Goal: Transaction & Acquisition: Purchase product/service

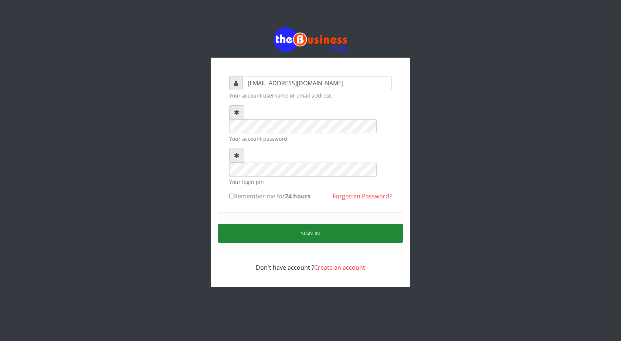
click at [307, 224] on button "Sign in" at bounding box center [310, 233] width 185 height 19
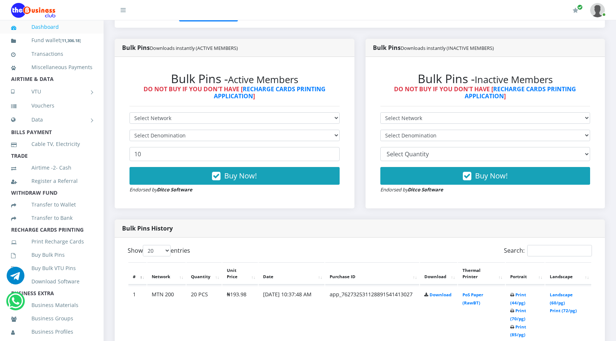
scroll to position [36, 0]
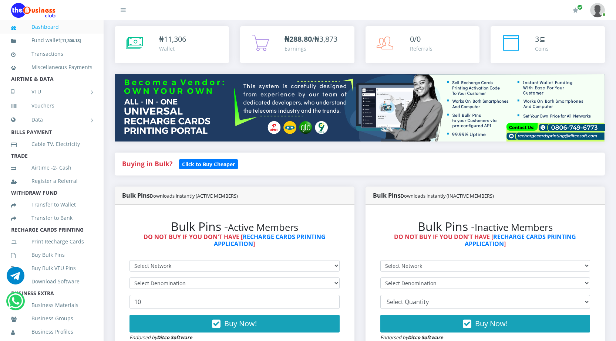
click at [59, 27] on link "Dashboard" at bounding box center [51, 26] width 81 height 17
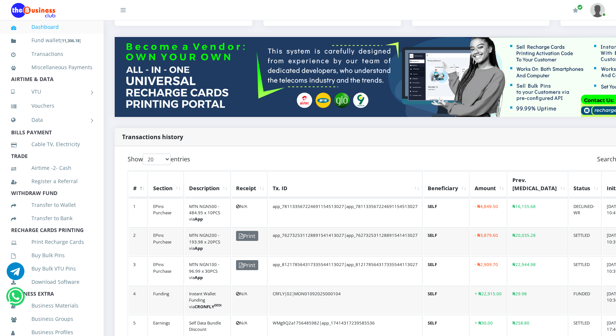
scroll to position [74, 0]
click at [56, 264] on link "Buy Bulk Pins" at bounding box center [51, 255] width 81 height 17
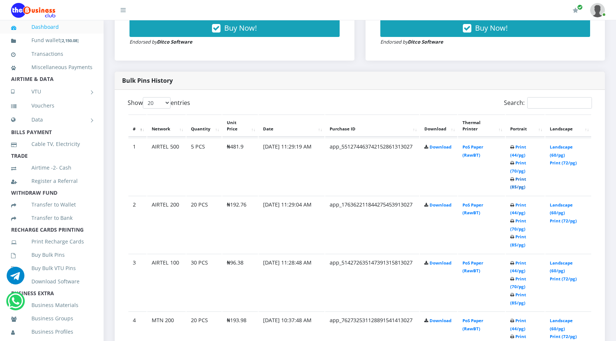
click at [513, 186] on link "Print (85/pg)" at bounding box center [518, 183] width 16 height 14
click at [513, 244] on link "Print (85/pg)" at bounding box center [518, 241] width 16 height 14
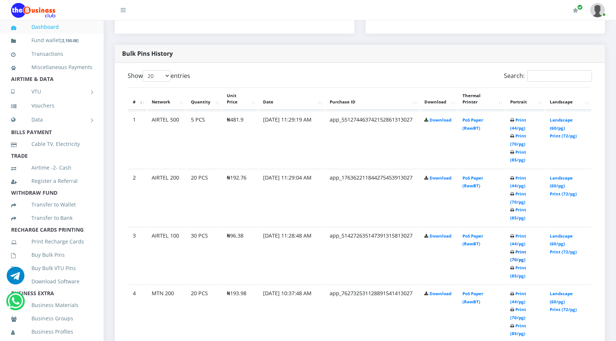
scroll to position [406, 0]
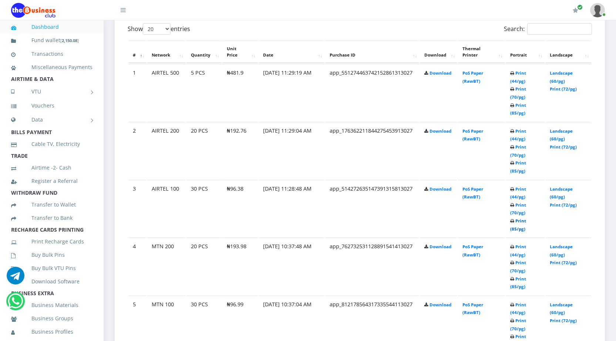
click at [517, 229] on link "Print (85/pg)" at bounding box center [518, 225] width 16 height 14
click at [58, 56] on link "Transactions" at bounding box center [51, 53] width 81 height 17
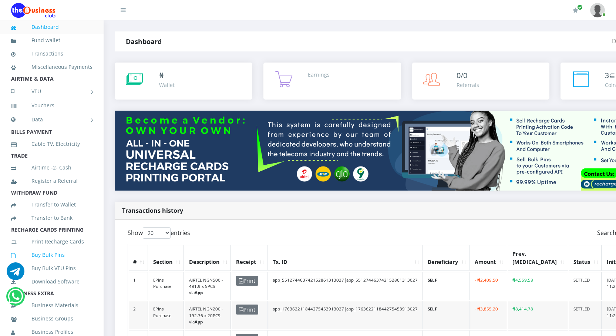
click at [55, 262] on link "Buy Bulk Pins" at bounding box center [51, 254] width 81 height 17
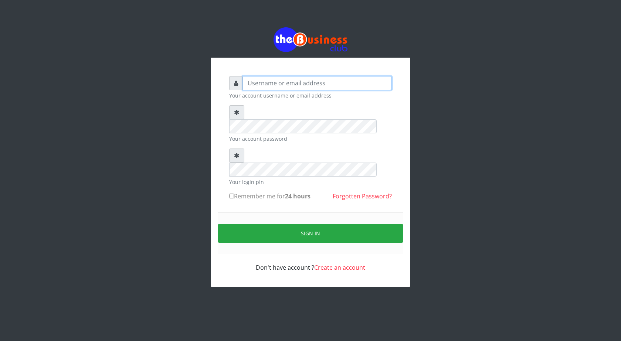
type input "ogooluwaireoluwa@gmail.com"
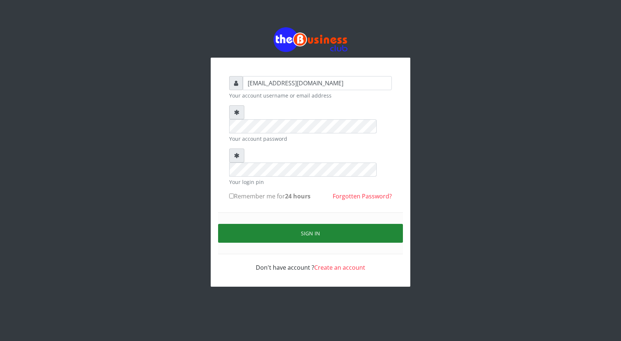
click at [308, 224] on button "Sign in" at bounding box center [310, 233] width 185 height 19
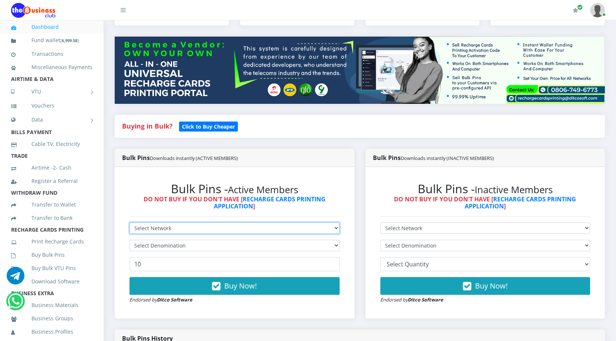
click at [188, 227] on select "Select Network MTN Globacom 9Mobile Airtel" at bounding box center [234, 228] width 210 height 11
select select "MTN"
click at [129, 223] on select "Select Network MTN Globacom 9Mobile Airtel" at bounding box center [234, 228] width 210 height 11
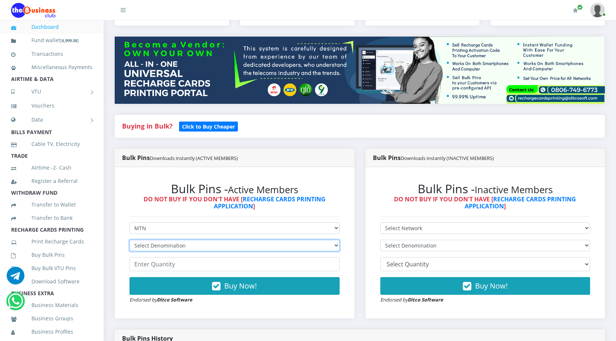
click at [213, 246] on select "Select Denomination MTN NGN100 - ₦96.99 MTN NGN200 - ₦193.98 MTN NGN400 - ₦387.…" at bounding box center [234, 245] width 210 height 11
select select "484.95-500"
click at [129, 240] on select "Select Denomination MTN NGN100 - ₦96.99 MTN NGN200 - ₦193.98 MTN NGN400 - ₦387.…" at bounding box center [234, 245] width 210 height 11
click at [187, 264] on input "number" at bounding box center [234, 264] width 210 height 14
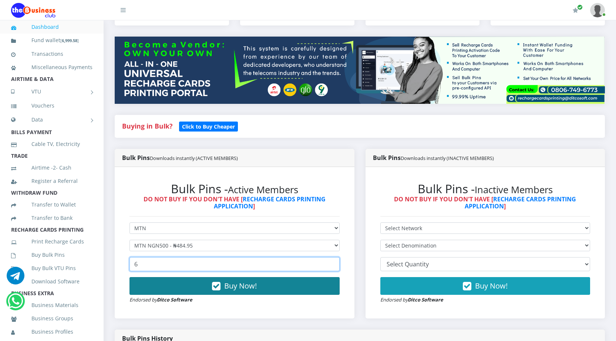
type input "6"
click at [230, 286] on span "Buy Now!" at bounding box center [240, 286] width 33 height 10
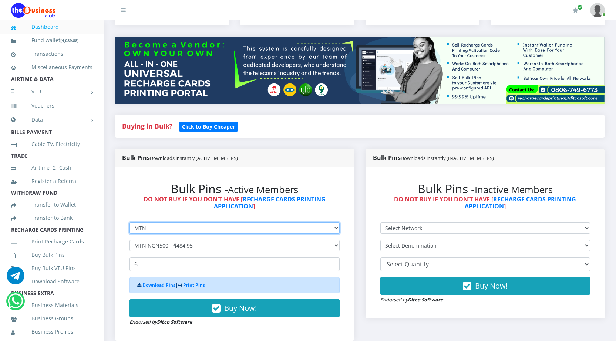
click at [202, 230] on select "Select Network MTN Globacom 9Mobile Airtel" at bounding box center [234, 228] width 210 height 11
click at [129, 223] on select "Select Network MTN Globacom 9Mobile Airtel" at bounding box center [234, 228] width 210 height 11
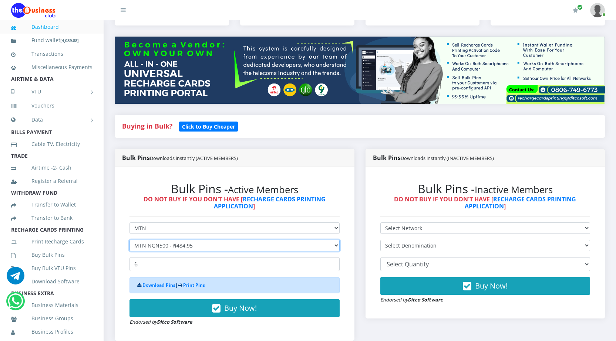
click at [212, 245] on select "Select Denomination MTN NGN100 - ₦96.99 MTN NGN200 - ₦193.98 MTN NGN400 - ₦387.…" at bounding box center [234, 245] width 210 height 11
select select "969.9-1000"
click at [129, 240] on select "Select Denomination MTN NGN100 - ₦96.99 MTN NGN200 - ₦193.98 MTN NGN400 - ₦387.…" at bounding box center [234, 245] width 210 height 11
click at [154, 264] on input "6" at bounding box center [234, 264] width 210 height 14
drag, startPoint x: 154, startPoint y: 264, endPoint x: 135, endPoint y: 264, distance: 18.9
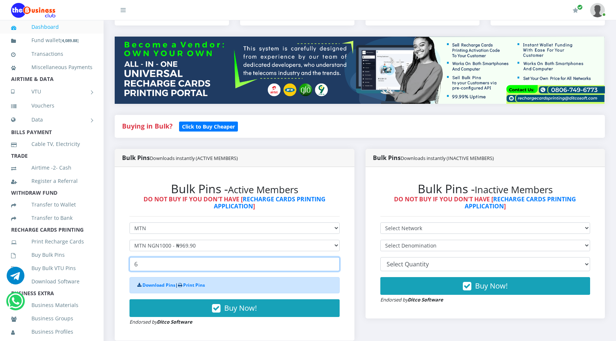
click at [135, 264] on input "6" at bounding box center [234, 264] width 210 height 14
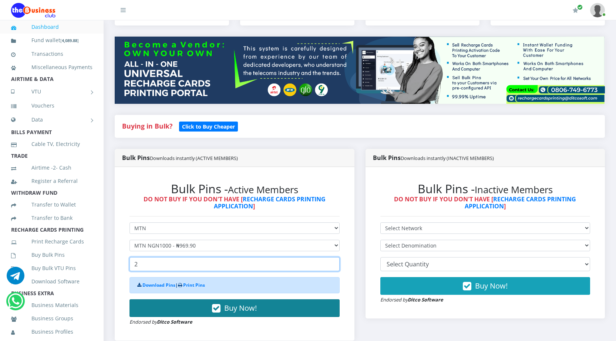
type input "2"
click at [240, 309] on span "Buy Now!" at bounding box center [240, 308] width 33 height 10
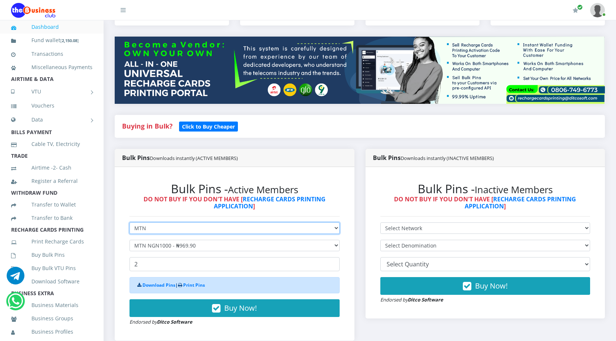
click at [159, 228] on select "Select Network MTN Globacom 9Mobile Airtel" at bounding box center [234, 228] width 210 height 11
click at [40, 29] on link "Dashboard" at bounding box center [51, 26] width 81 height 17
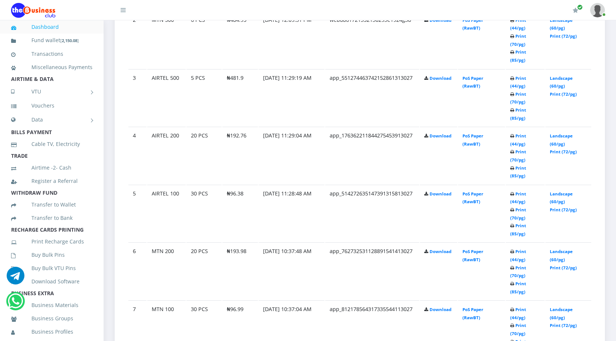
scroll to position [554, 0]
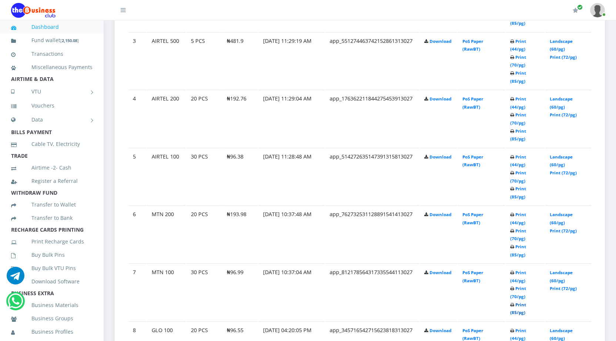
click at [513, 313] on link "Print (85/pg)" at bounding box center [518, 309] width 16 height 14
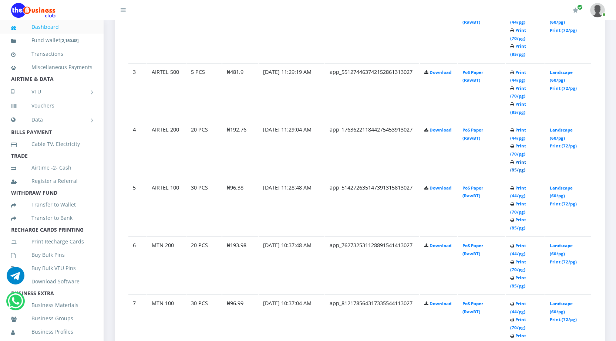
click at [512, 169] on link "Print (85/pg)" at bounding box center [518, 166] width 16 height 14
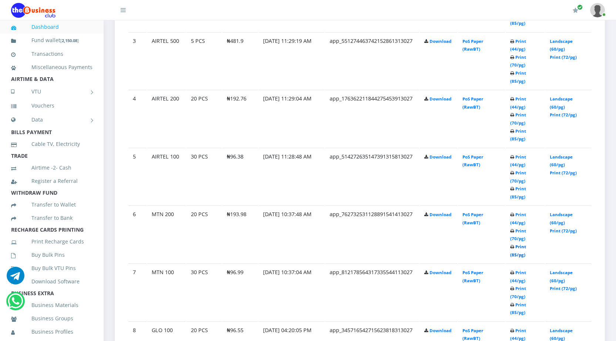
click at [513, 254] on link "Print (85/pg)" at bounding box center [518, 251] width 16 height 14
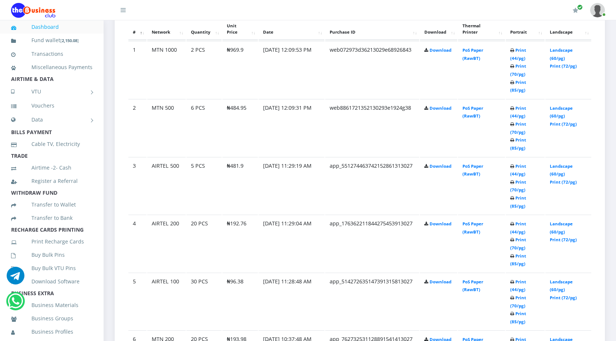
scroll to position [412, 0]
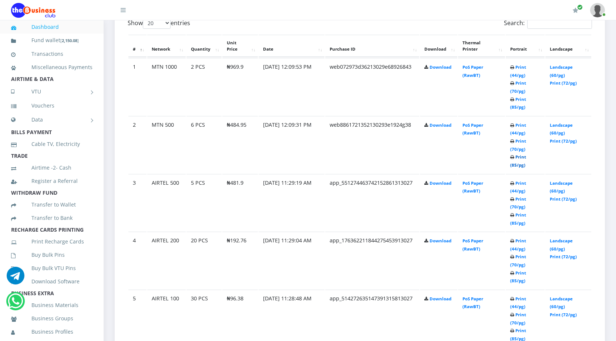
click at [512, 164] on link "Print (85/pg)" at bounding box center [518, 161] width 16 height 14
click at [514, 107] on link "Print (85/pg)" at bounding box center [518, 104] width 16 height 14
click at [54, 264] on link "Buy Bulk Pins" at bounding box center [51, 255] width 81 height 17
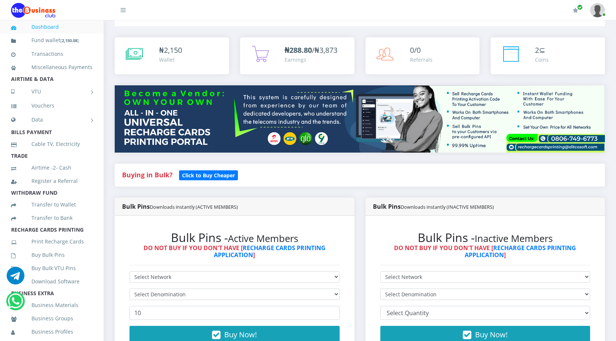
scroll to position [74, 0]
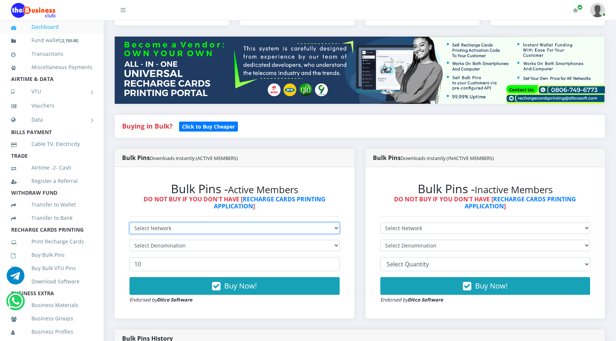
click at [233, 231] on select "Select Network MTN Globacom 9Mobile Airtel" at bounding box center [234, 228] width 210 height 11
select select "Airtel"
click at [129, 223] on select "Select Network MTN Globacom 9Mobile Airtel" at bounding box center [234, 228] width 210 height 11
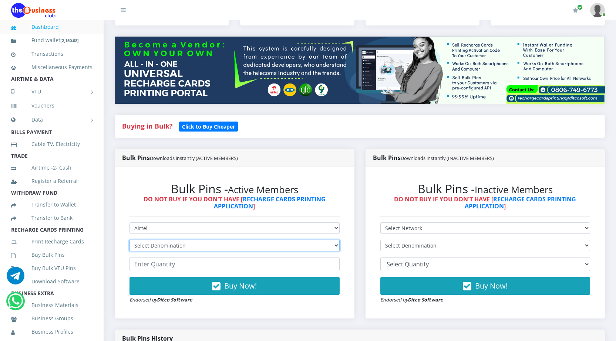
click at [267, 245] on select "Select Denomination Airtel NGN100 - ₦96.38 Airtel NGN200 - ₦192.76 Airtel NGN50…" at bounding box center [234, 245] width 210 height 11
select select "963.8-1000"
click at [129, 240] on select "Select Denomination Airtel NGN100 - ₦96.38 Airtel NGN200 - ₦192.76 Airtel NGN50…" at bounding box center [234, 245] width 210 height 11
click at [203, 264] on input "number" at bounding box center [234, 264] width 210 height 14
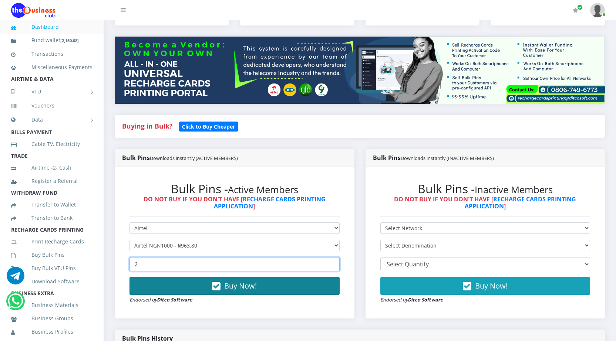
type input "2"
click at [234, 286] on span "Buy Now!" at bounding box center [240, 286] width 33 height 10
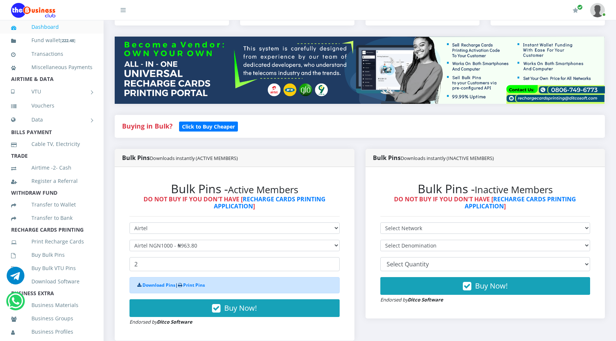
click at [58, 27] on link "Dashboard" at bounding box center [51, 26] width 81 height 17
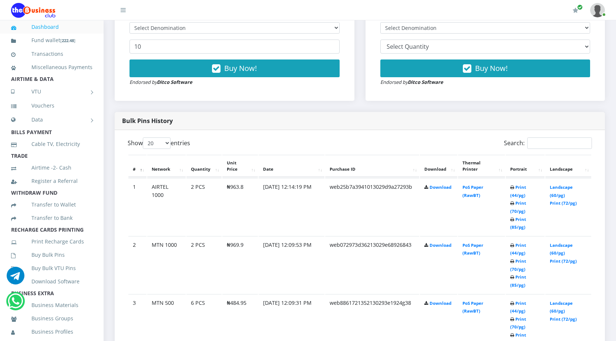
scroll to position [296, 0]
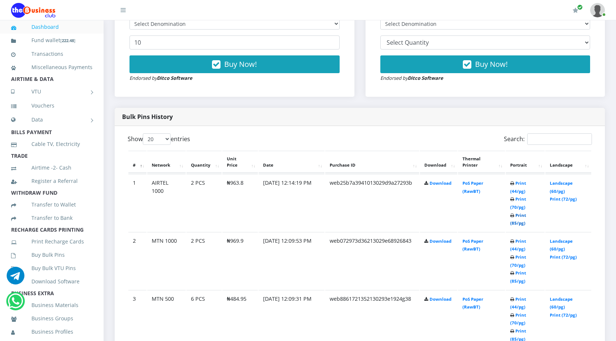
click at [513, 223] on link "Print (85/pg)" at bounding box center [518, 220] width 16 height 14
click at [49, 53] on link "Transactions" at bounding box center [51, 53] width 81 height 17
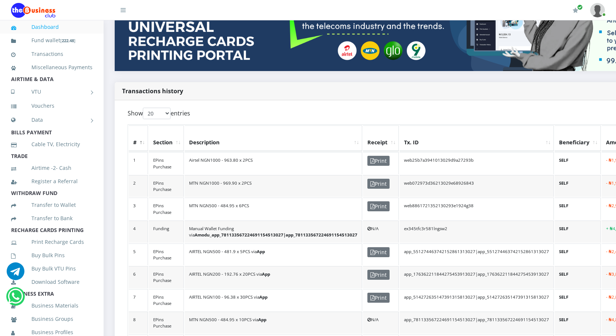
scroll to position [185, 0]
